Goal: Obtain resource: Download file/media

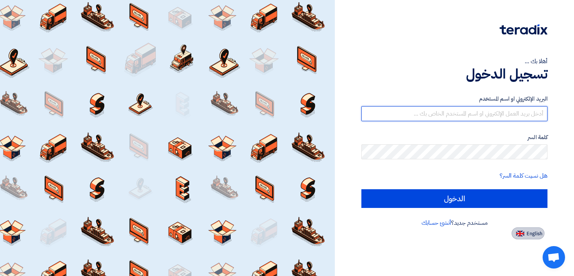
type input "[EMAIL_ADDRESS][DOMAIN_NAME]"
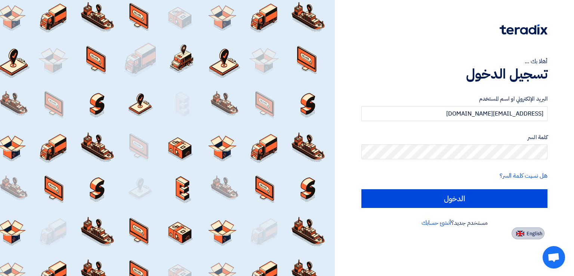
click at [534, 233] on span "English" at bounding box center [535, 233] width 16 height 5
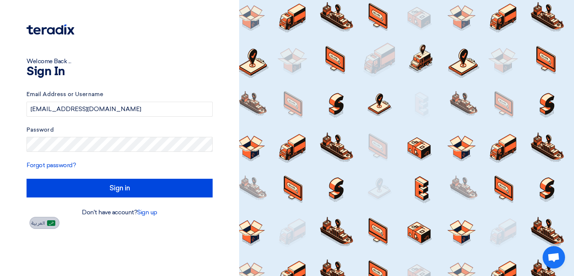
click at [36, 226] on span "العربية" at bounding box center [37, 222] width 13 height 5
type input "الدخول"
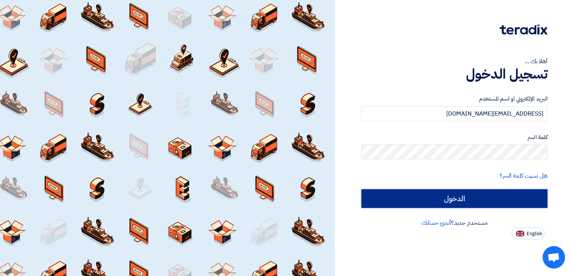
click at [445, 198] on input "الدخول" at bounding box center [454, 198] width 186 height 19
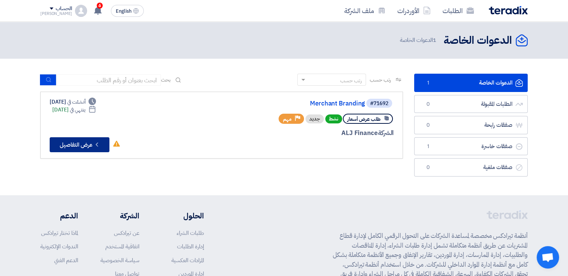
click at [95, 145] on icon "Check details" at bounding box center [96, 144] width 7 height 7
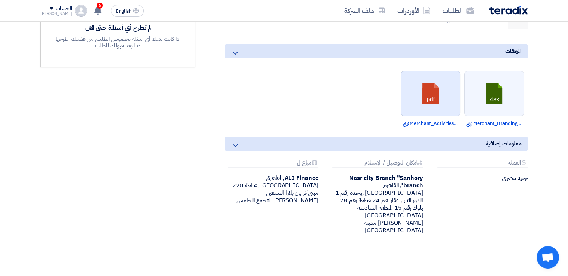
scroll to position [262, 0]
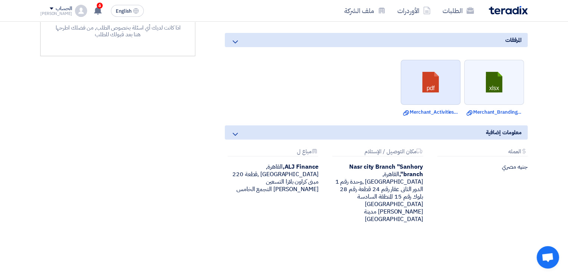
click at [433, 93] on link at bounding box center [431, 82] width 60 height 45
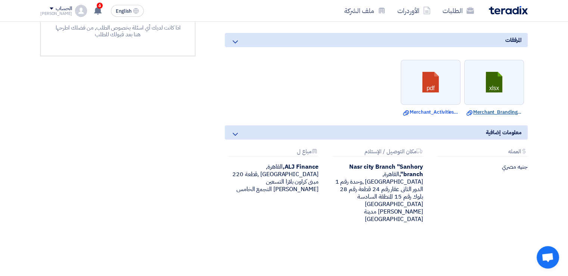
click at [492, 110] on link "Download file Merchant_Branding.xlsx" at bounding box center [494, 111] width 55 height 7
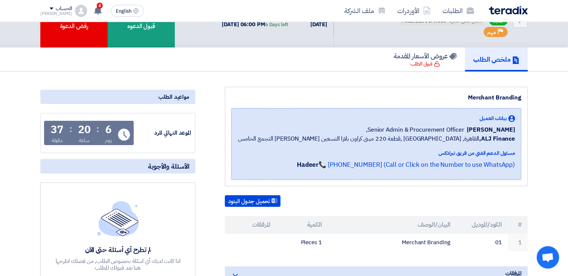
scroll to position [0, 0]
